Goal: Transaction & Acquisition: Book appointment/travel/reservation

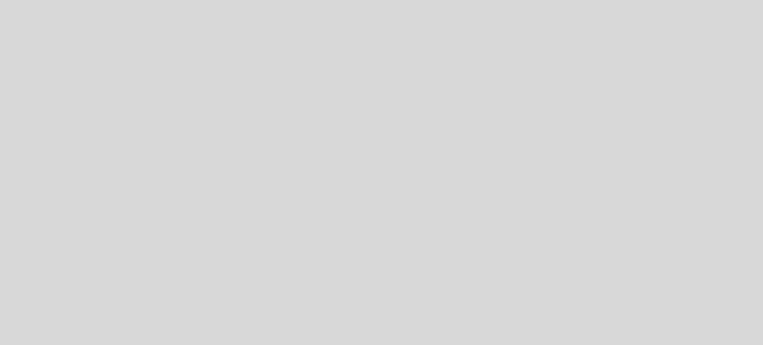
select select "es"
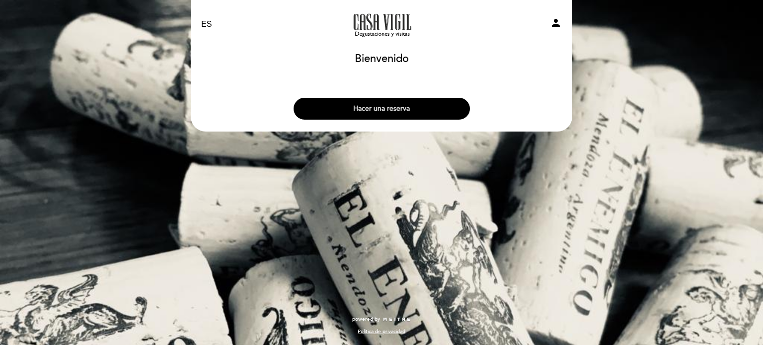
click at [387, 107] on button "Hacer una reserva" at bounding box center [382, 109] width 176 height 22
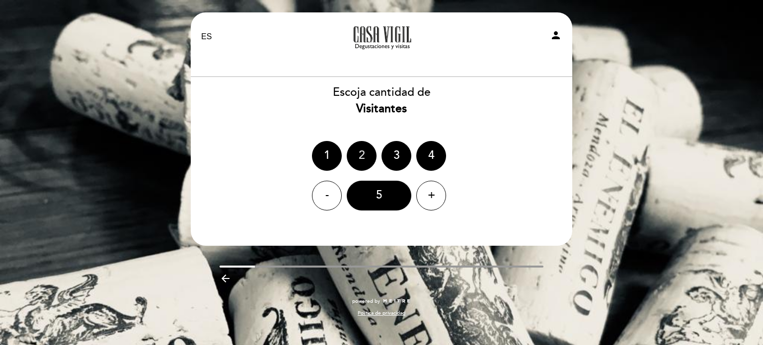
click at [360, 156] on div "2" at bounding box center [362, 156] width 30 height 30
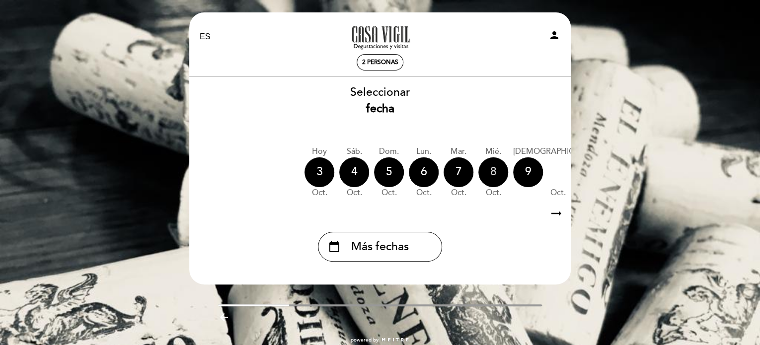
click at [499, 169] on div "8" at bounding box center [494, 173] width 30 height 30
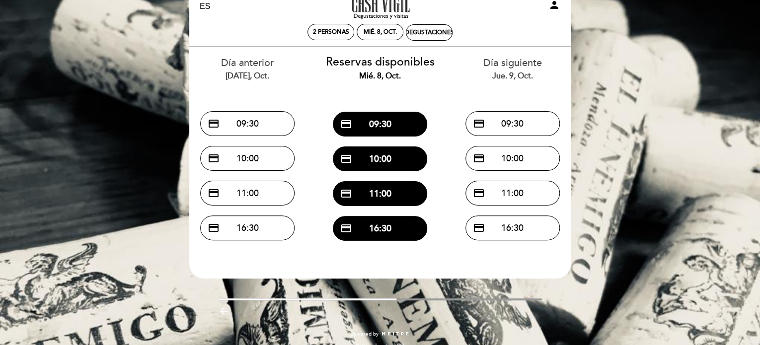
scroll to position [44, 0]
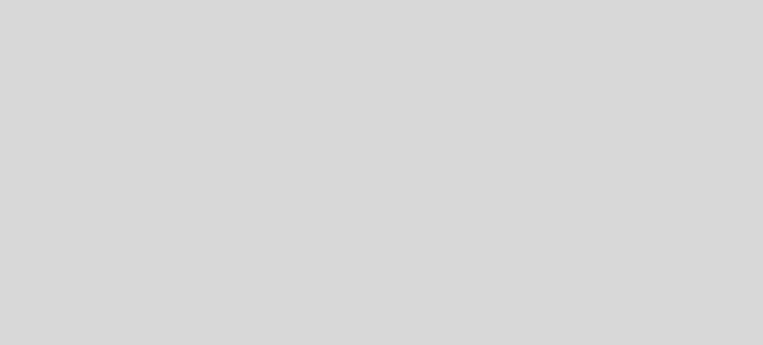
select select "es"
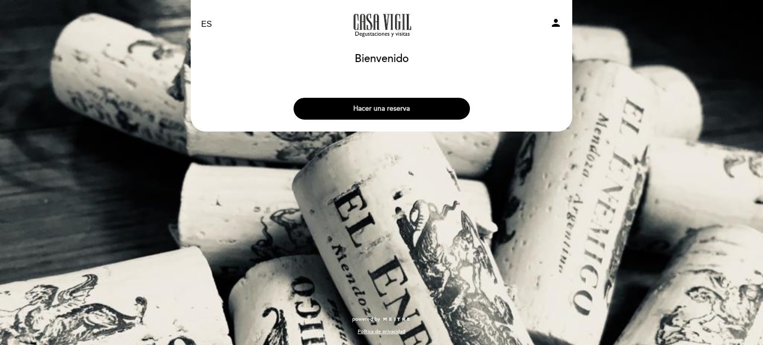
click at [387, 108] on button "Hacer una reserva" at bounding box center [382, 109] width 176 height 22
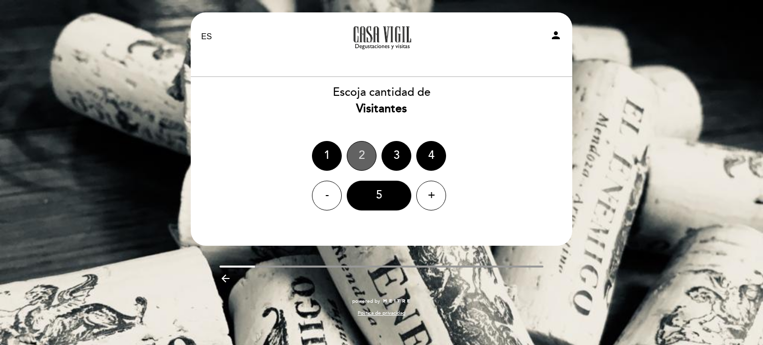
click at [363, 156] on div "2" at bounding box center [362, 156] width 30 height 30
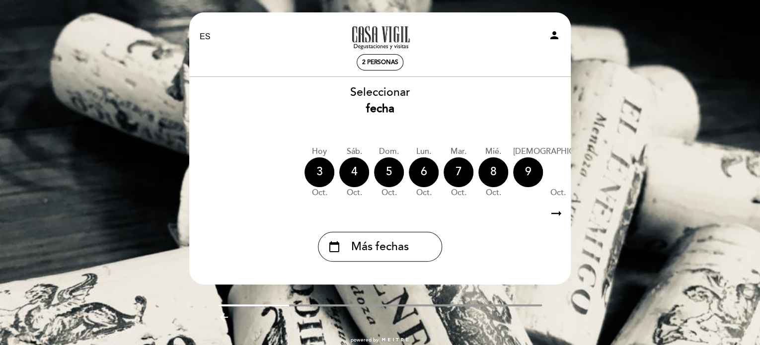
click at [559, 213] on icon "arrow_right_alt" at bounding box center [556, 213] width 15 height 21
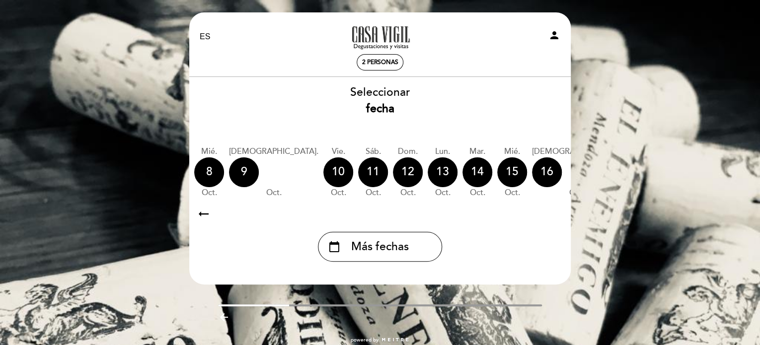
scroll to position [0, 290]
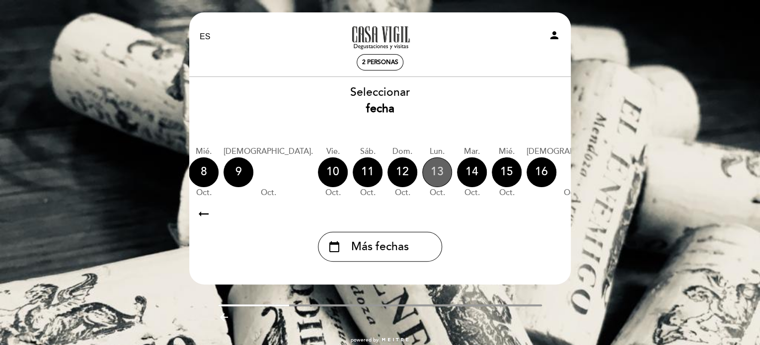
click at [422, 170] on div "13" at bounding box center [437, 173] width 30 height 30
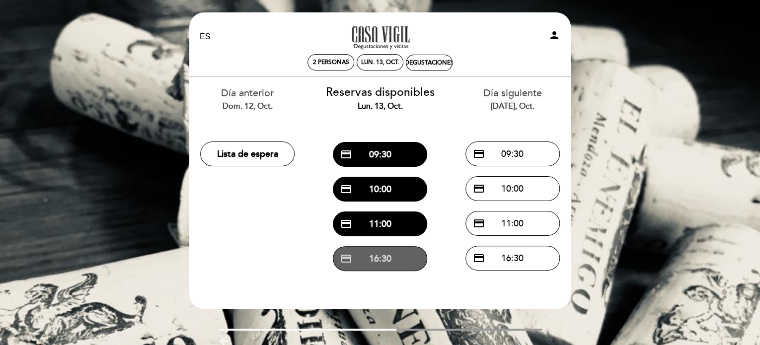
click at [385, 259] on button "credit_card 16:30" at bounding box center [380, 258] width 94 height 25
